Goal: Transaction & Acquisition: Purchase product/service

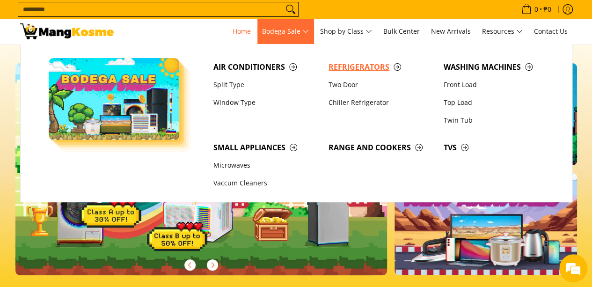
click at [360, 65] on span "Refrigerators" at bounding box center [382, 67] width 106 height 12
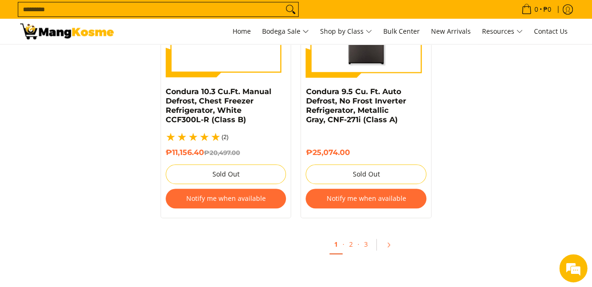
scroll to position [2057, 0]
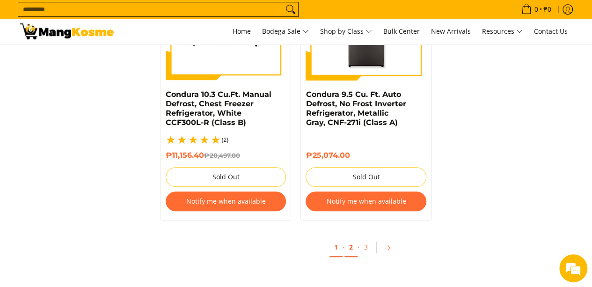
click at [352, 238] on link "2" at bounding box center [350, 247] width 13 height 19
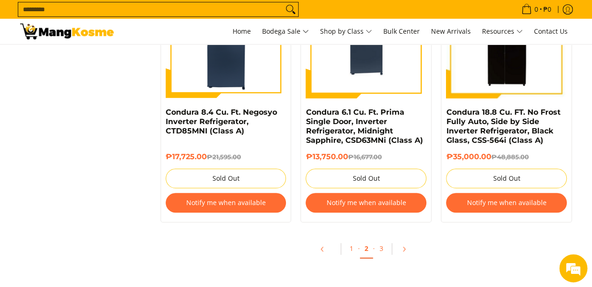
scroll to position [2051, 0]
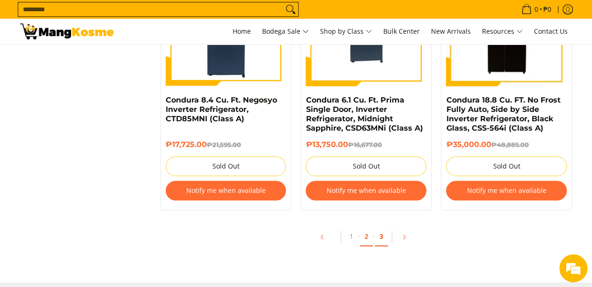
click at [380, 234] on link "3" at bounding box center [381, 236] width 13 height 19
